Goal: Find specific page/section: Find specific page/section

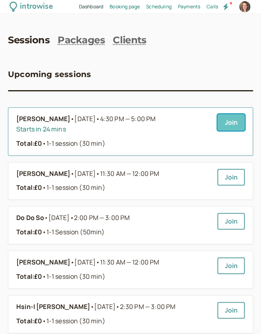
click at [217, 121] on link "Join" at bounding box center [230, 122] width 27 height 17
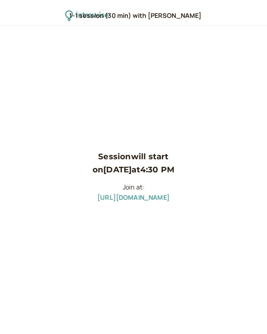
click at [169, 196] on link "https://meet.google.com/mem-fguk-kbc" at bounding box center [133, 197] width 72 height 9
drag, startPoint x: 199, startPoint y: 198, endPoint x: 67, endPoint y: 201, distance: 132.1
click at [67, 201] on div "Session will start on Sep 25 at 4:30 PM Join at: https://meet.google.com/mem-fg…" at bounding box center [133, 179] width 267 height 308
copy link "https://meet.google.com/mem-fguk-kbc"
click at [146, 201] on link "[URL][DOMAIN_NAME]" at bounding box center [133, 197] width 72 height 9
